Goal: Connect with others: Connect with others

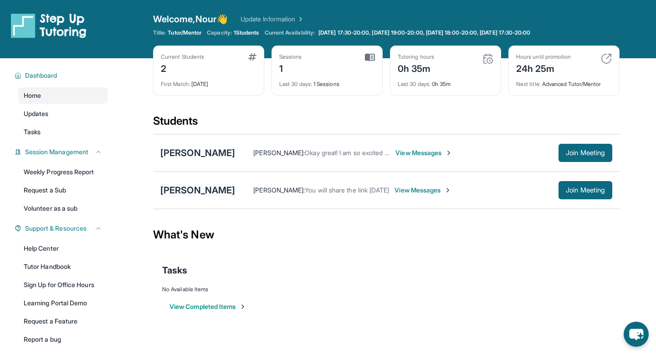
click at [200, 189] on div "[PERSON_NAME]" at bounding box center [197, 190] width 75 height 13
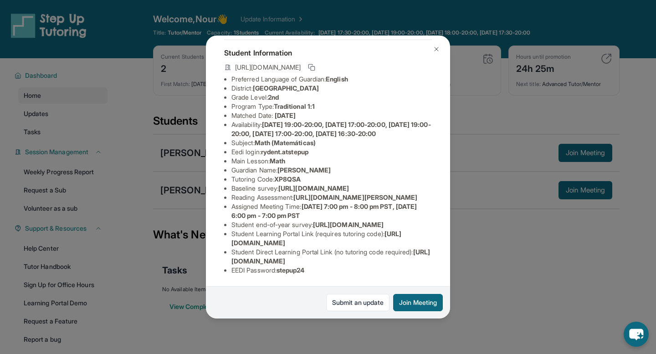
scroll to position [127, 0]
click at [280, 245] on span "[URL][DOMAIN_NAME]" at bounding box center [316, 238] width 170 height 17
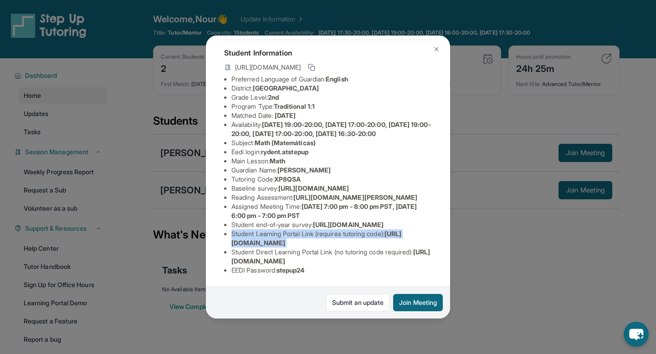
click at [280, 245] on span "[URL][DOMAIN_NAME]" at bounding box center [316, 238] width 170 height 17
click at [290, 243] on span "[URL][DOMAIN_NAME]" at bounding box center [316, 238] width 170 height 17
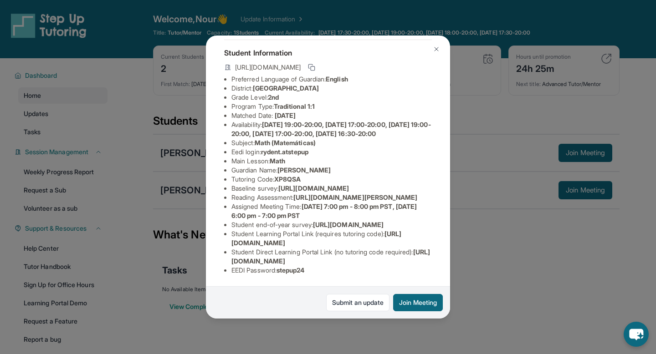
click at [290, 243] on span "[URL][DOMAIN_NAME]" at bounding box center [316, 238] width 170 height 17
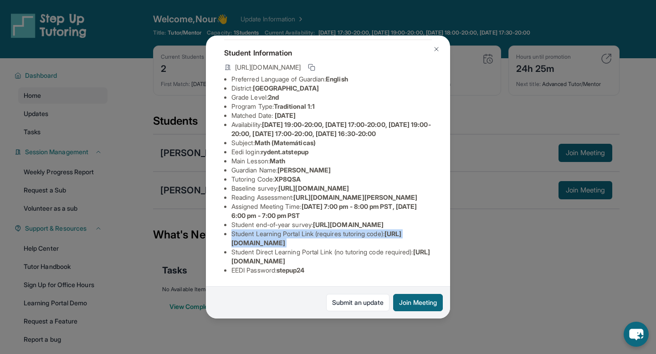
click at [290, 243] on span "[URL][DOMAIN_NAME]" at bounding box center [316, 238] width 170 height 17
click at [391, 240] on li "Student Learning Portal Link (requires tutoring code) : [URL][DOMAIN_NAME]" at bounding box center [331, 239] width 200 height 18
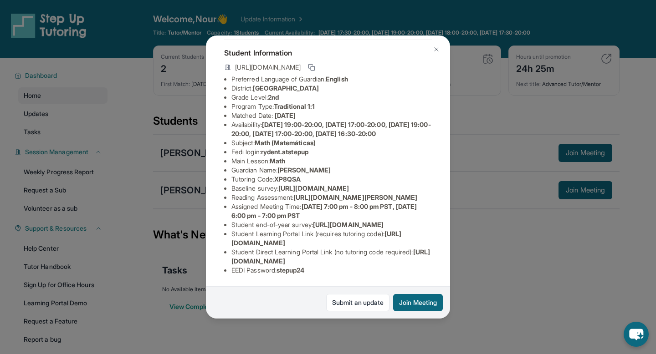
drag, startPoint x: 235, startPoint y: 244, endPoint x: 389, endPoint y: 241, distance: 154.4
click at [389, 241] on li "Student Learning Portal Link (requires tutoring code) : [URL][DOMAIN_NAME]" at bounding box center [331, 239] width 200 height 18
copy span "ttps://[DOMAIN_NAME][URL]"
click at [232, 242] on span "[URL][DOMAIN_NAME]" at bounding box center [316, 238] width 170 height 17
drag, startPoint x: 232, startPoint y: 242, endPoint x: 391, endPoint y: 246, distance: 159.0
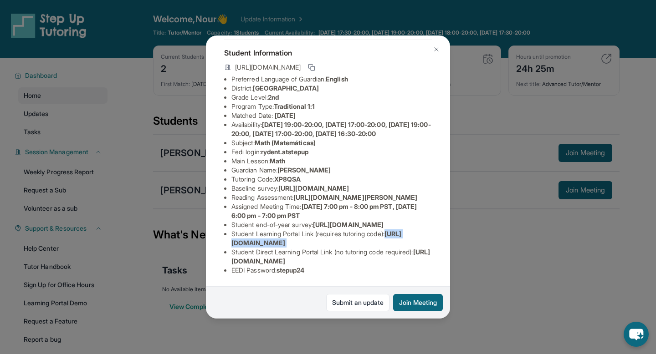
click at [391, 246] on li "Student Learning Portal Link (requires tutoring code) : [URL][DOMAIN_NAME]" at bounding box center [331, 239] width 200 height 18
copy span "[URL][DOMAIN_NAME]"
click at [259, 260] on span "[URL][DOMAIN_NAME]" at bounding box center [330, 256] width 199 height 17
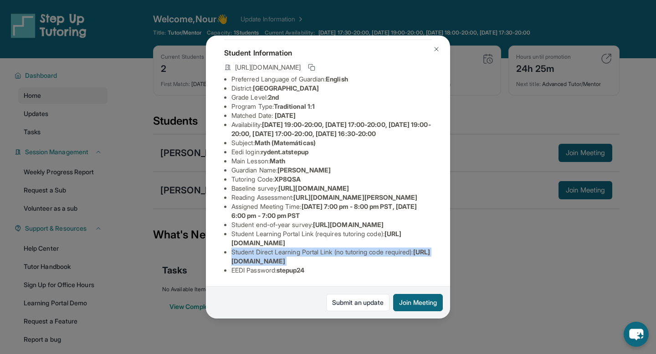
click at [259, 260] on span "[URL][DOMAIN_NAME]" at bounding box center [330, 256] width 199 height 17
click at [231, 262] on span "[URL][DOMAIN_NAME]" at bounding box center [330, 256] width 199 height 17
drag, startPoint x: 231, startPoint y: 262, endPoint x: 282, endPoint y: 262, distance: 51.5
click at [282, 262] on span "[URL][DOMAIN_NAME]" at bounding box center [330, 256] width 199 height 17
click at [427, 263] on li "Student Direct Learning Portal Link (no tutoring code required) : [URL][DOMAIN_…" at bounding box center [331, 257] width 200 height 18
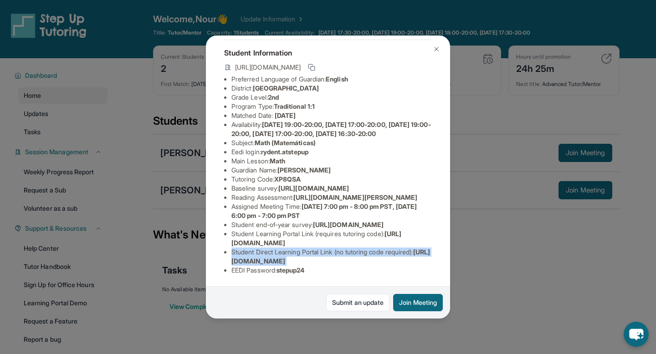
drag, startPoint x: 418, startPoint y: 264, endPoint x: 231, endPoint y: 261, distance: 186.7
click at [231, 261] on span "[URL][DOMAIN_NAME]" at bounding box center [330, 256] width 199 height 17
copy span "[URL][DOMAIN_NAME]"
click at [433, 48] on img at bounding box center [436, 49] width 7 height 7
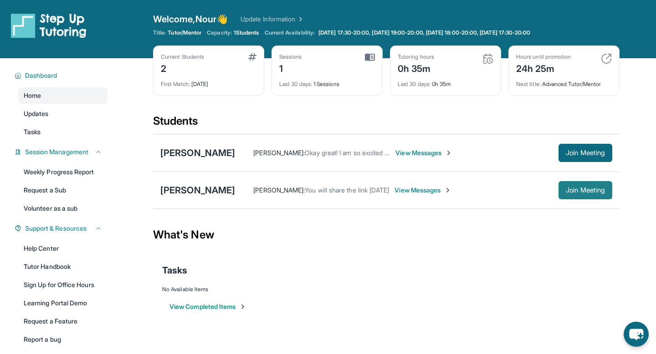
click at [567, 188] on span "Join Meeting" at bounding box center [585, 190] width 39 height 5
